Goal: Complete application form

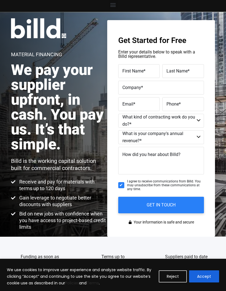
click at [135, 69] on span "First Name" at bounding box center [132, 70] width 21 height 5
click at [135, 69] on input "First Name *" at bounding box center [139, 71] width 42 height 14
type input "JaQuitta"
type input "[PERSON_NAME]"
type input "JayBs Lush Cleaning Service"
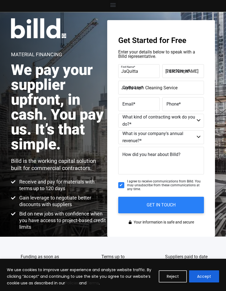
type input "[EMAIL_ADDRESS][DOMAIN_NAME]"
type input "7064450671"
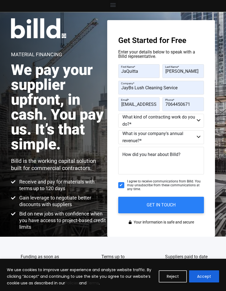
click at [187, 123] on select "Commercial Commercial and Residential Residential Not a Contractor" at bounding box center [161, 121] width 86 height 14
select select "Commercial and Residential"
click at [186, 136] on select "$40M + $25M - $40M $8M - $25M $4M - $8M $2M - $4M $1M - $2M Less than $1M" at bounding box center [161, 137] width 86 height 14
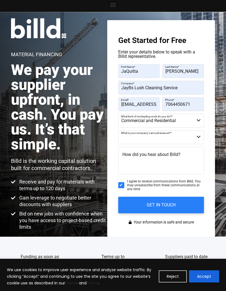
click at [183, 138] on select "$40M + $25M - $40M $8M - $25M $4M - $8M $2M - $4M $1M - $2M Less than $1M" at bounding box center [161, 137] width 86 height 14
select select "Less than $1M"
click at [183, 157] on textarea "How did you hear about Billd?" at bounding box center [161, 161] width 86 height 28
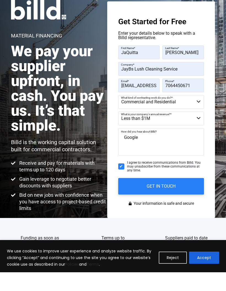
type textarea "Google"
click at [193, 197] on input "GET IN TOUCH" at bounding box center [161, 205] width 86 height 17
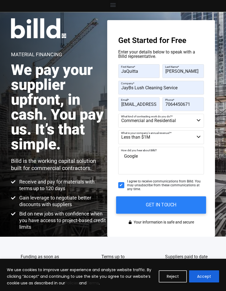
scroll to position [41, 0]
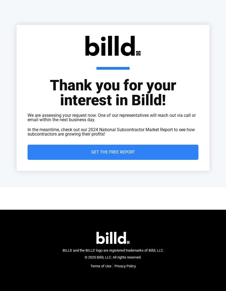
scroll to position [-1, 0]
